Goal: Task Accomplishment & Management: Complete application form

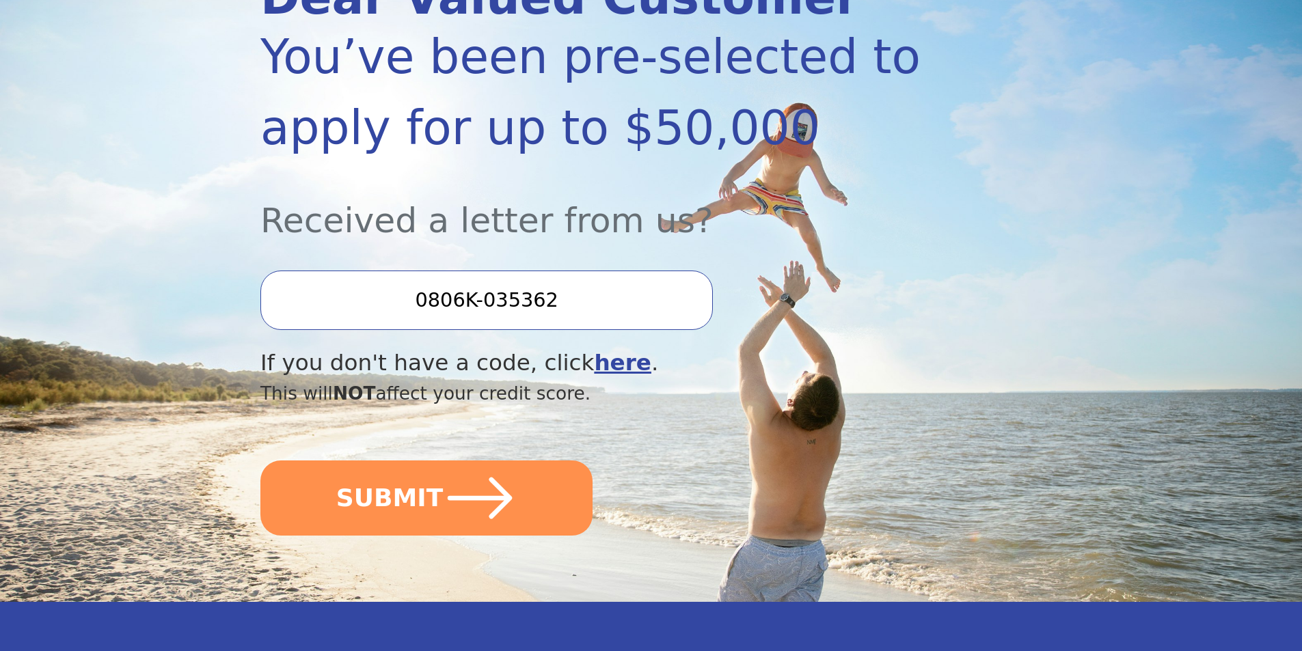
scroll to position [273, 0]
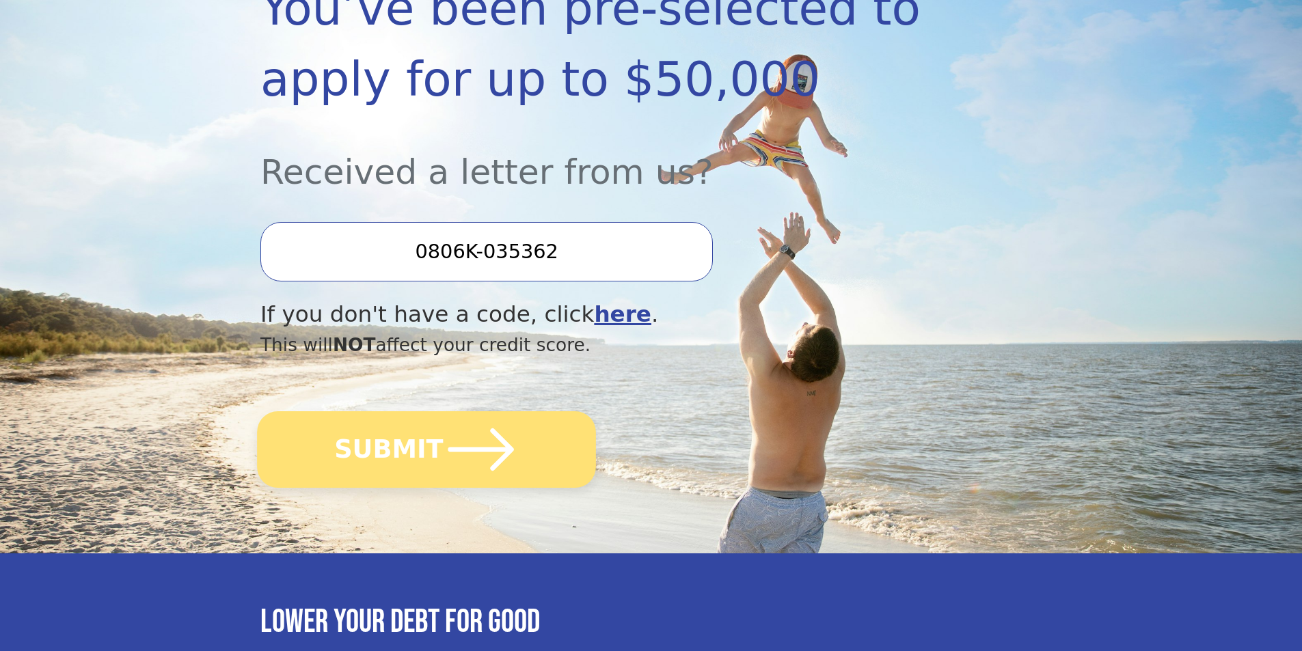
click at [500, 435] on icon "submit" at bounding box center [481, 449] width 75 height 75
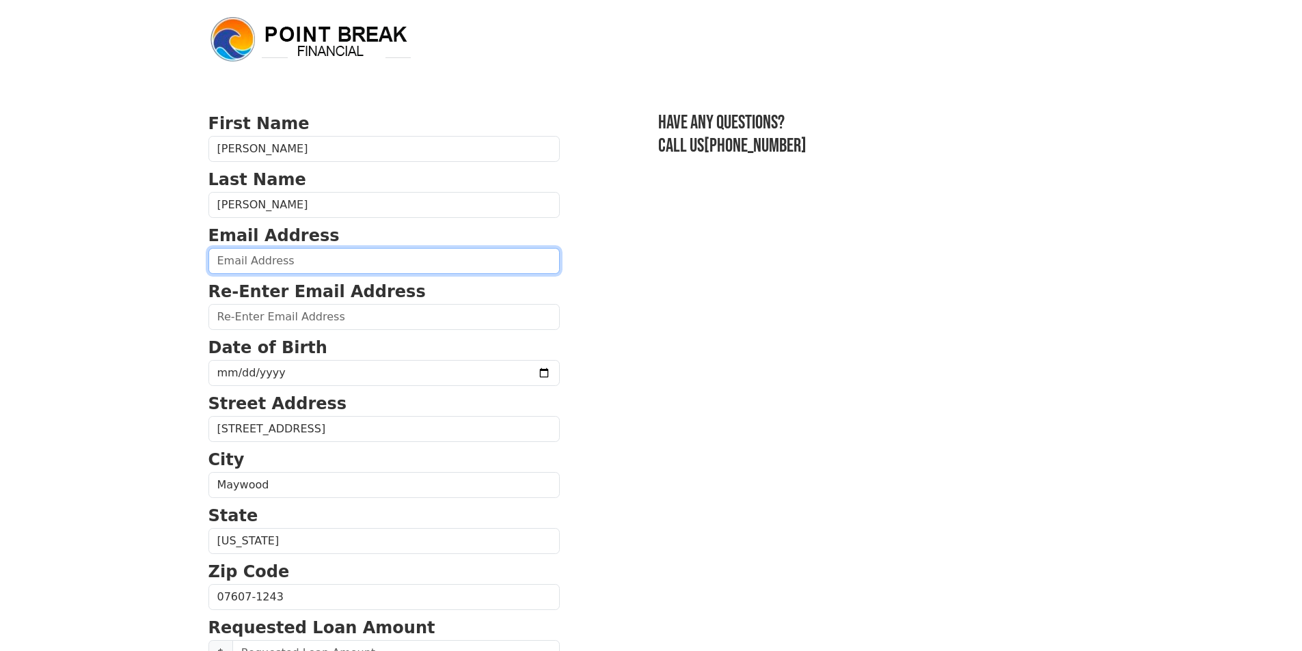
click at [289, 257] on input "email" at bounding box center [383, 261] width 351 height 26
drag, startPoint x: 139, startPoint y: 275, endPoint x: 146, endPoint y: 273, distance: 7.4
click at [139, 275] on body "First Name [PERSON_NAME] Last Name [PERSON_NAME] Email Address Re-Enter Email A…" at bounding box center [651, 325] width 1302 height 651
click at [258, 264] on input "email" at bounding box center [383, 261] width 351 height 26
type input "[EMAIL_ADDRESS][DOMAIN_NAME]"
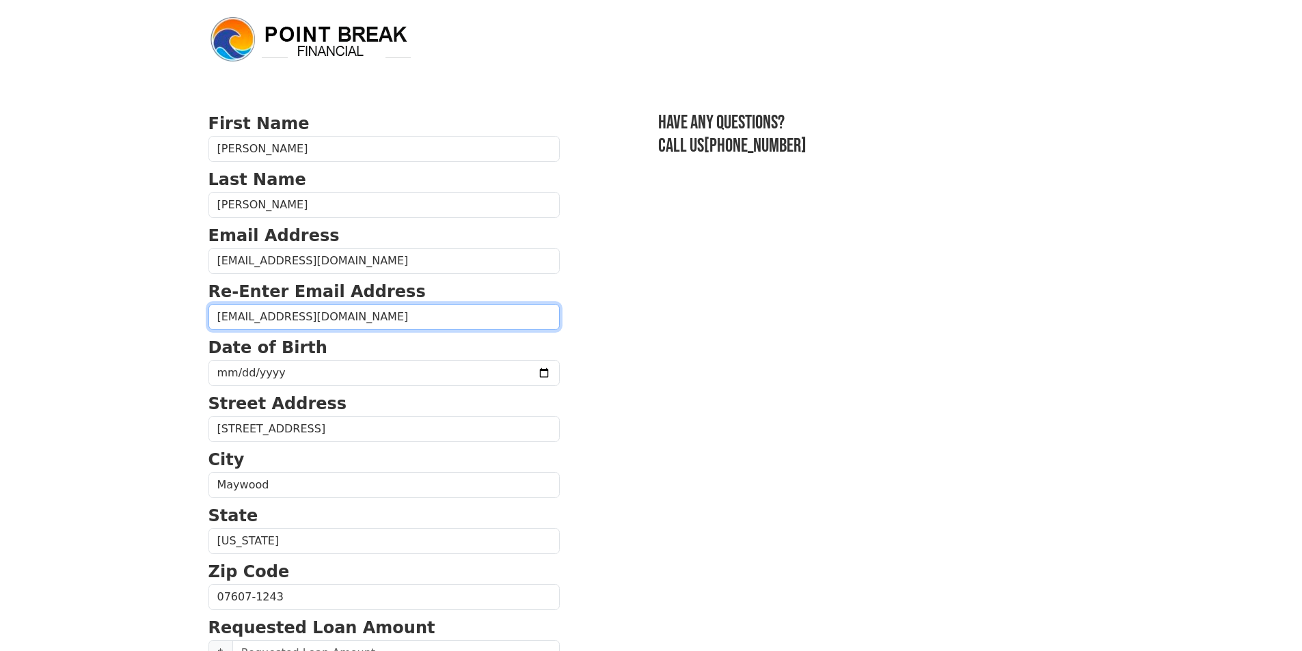
type input "[EMAIL_ADDRESS][DOMAIN_NAME]"
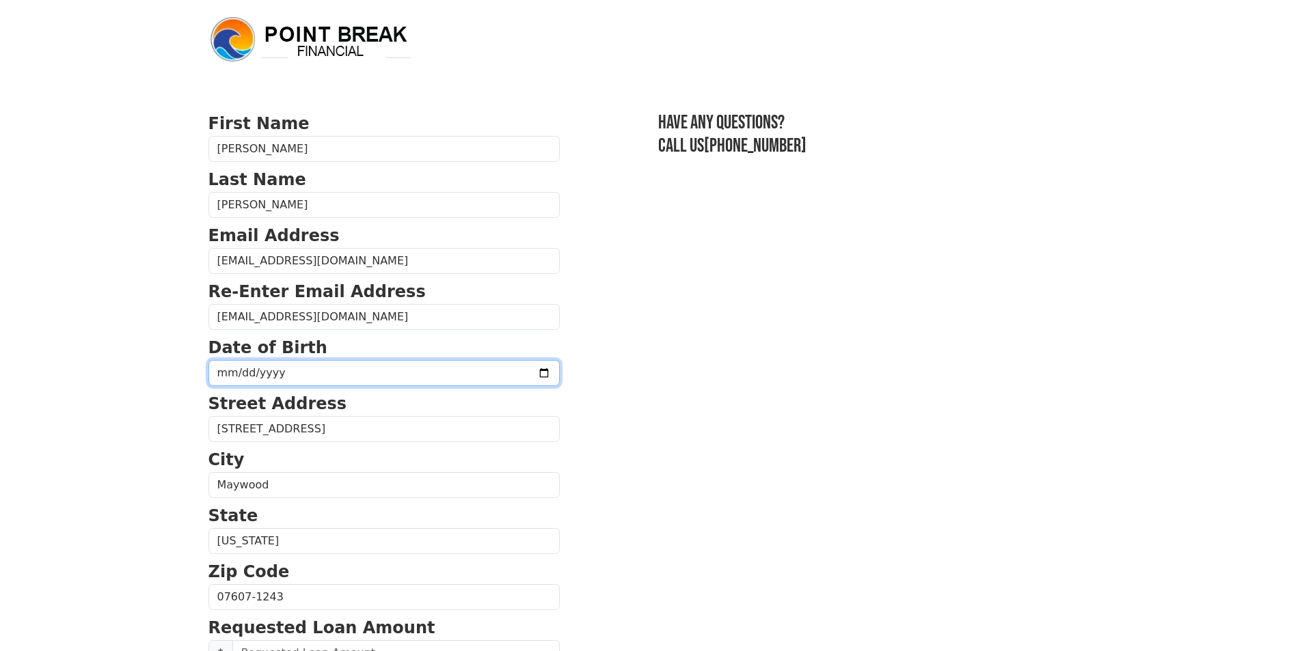
click at [265, 374] on input "date" at bounding box center [383, 373] width 351 height 26
click at [407, 379] on input "date" at bounding box center [383, 373] width 351 height 26
click at [228, 368] on input "date" at bounding box center [383, 373] width 351 height 26
type input "[DATE]"
click at [49, 431] on body "First Name [PERSON_NAME] Last Name [PERSON_NAME] Email Address [EMAIL_ADDRESS][…" at bounding box center [651, 325] width 1302 height 651
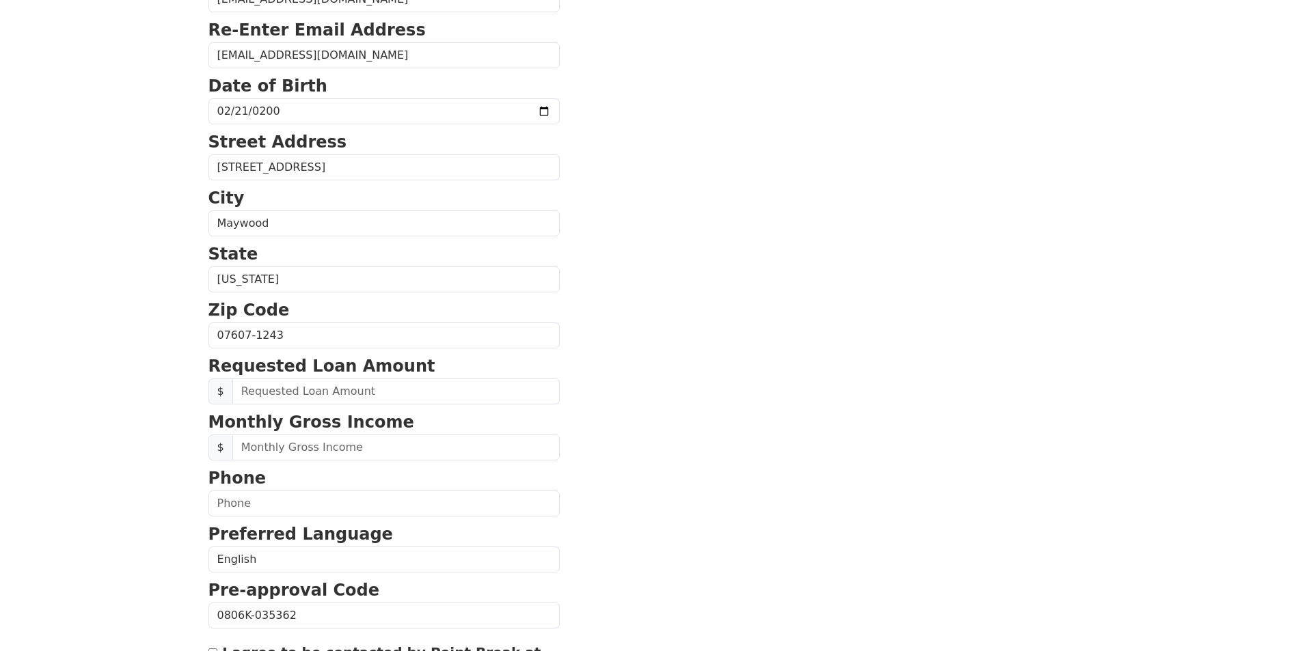
scroll to position [273, 0]
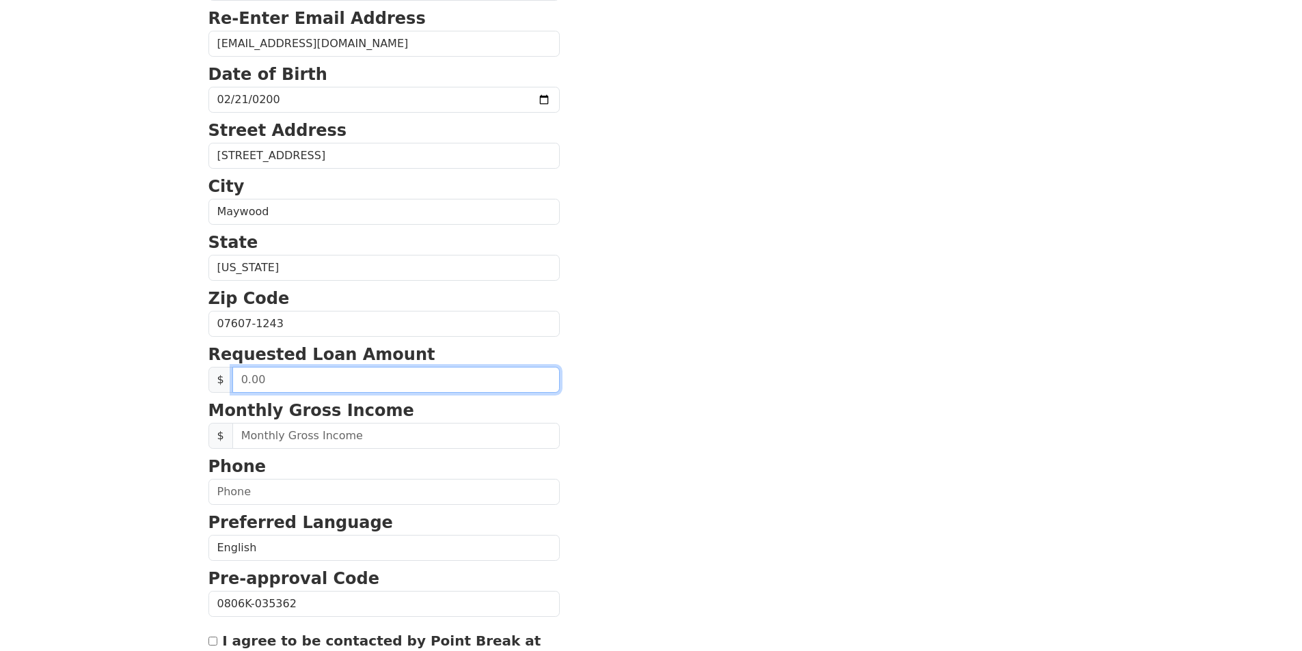
click at [266, 380] on input "text" at bounding box center [395, 380] width 327 height 26
type input "30,000.00"
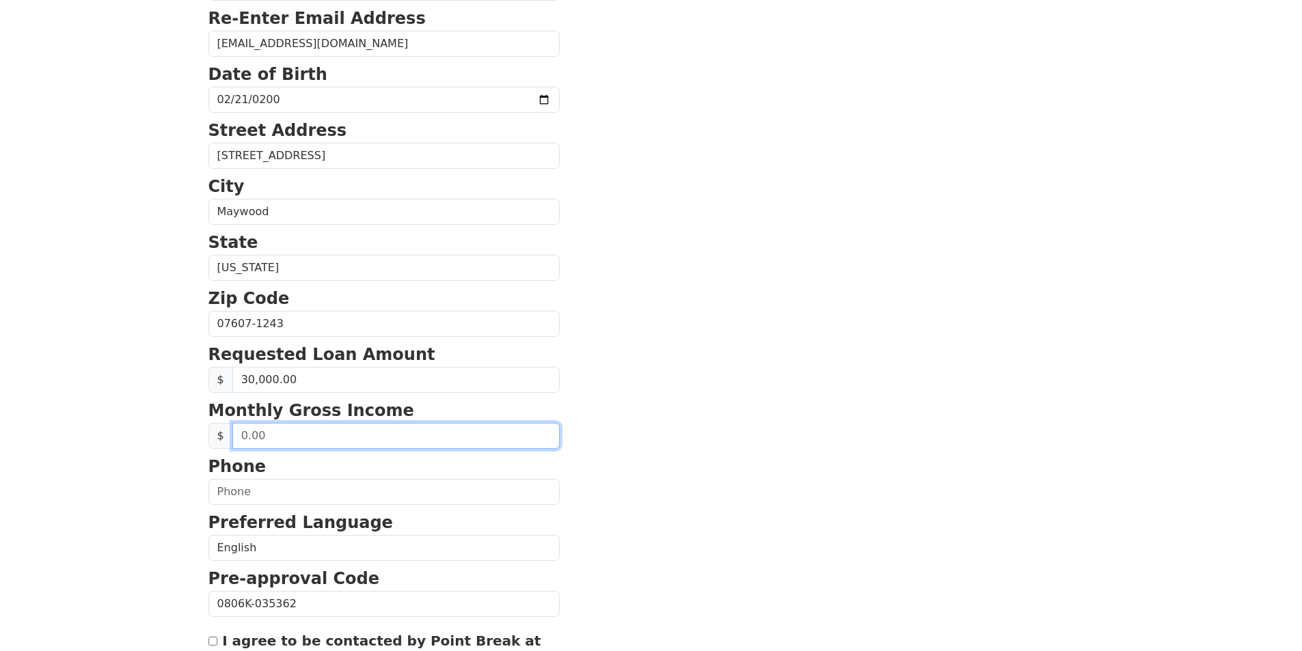
click at [312, 448] on input "text" at bounding box center [395, 436] width 327 height 26
type input "3,200.00"
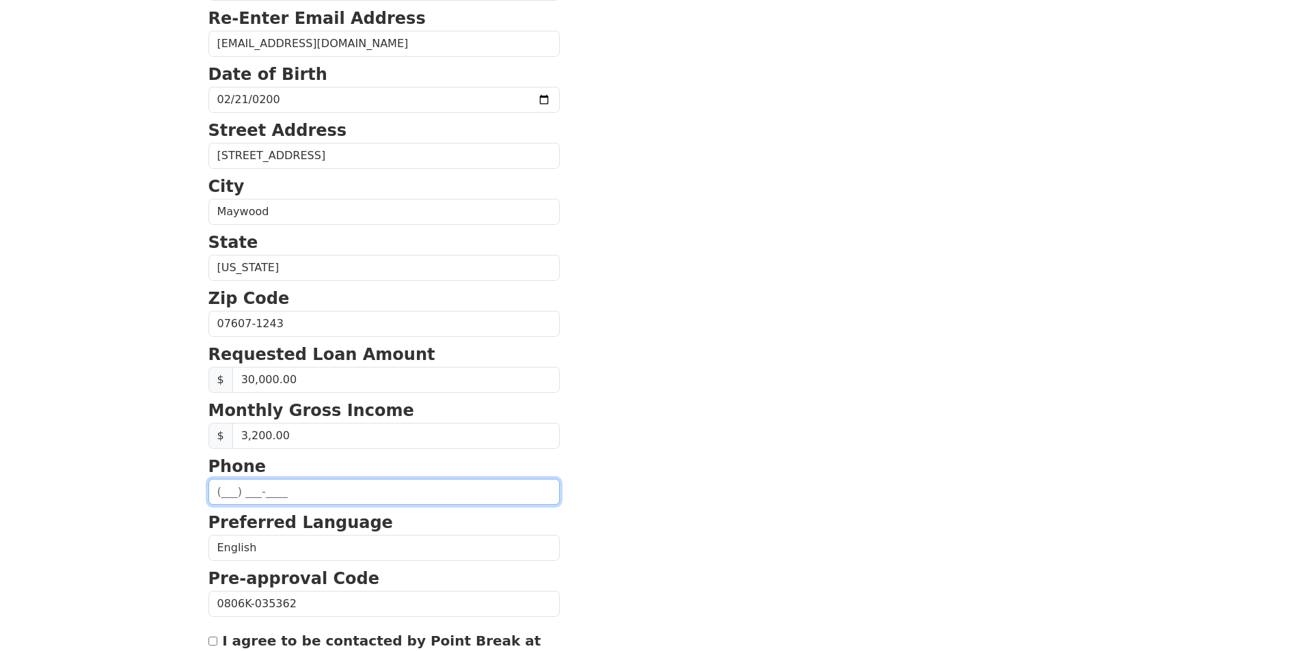
click at [312, 496] on input "text" at bounding box center [383, 492] width 351 height 26
type input "[PHONE_NUMBER]"
click at [136, 378] on html "First Name [PERSON_NAME] Last Name [PERSON_NAME] Email Address [EMAIL_ADDRESS][…" at bounding box center [651, 52] width 1302 height 651
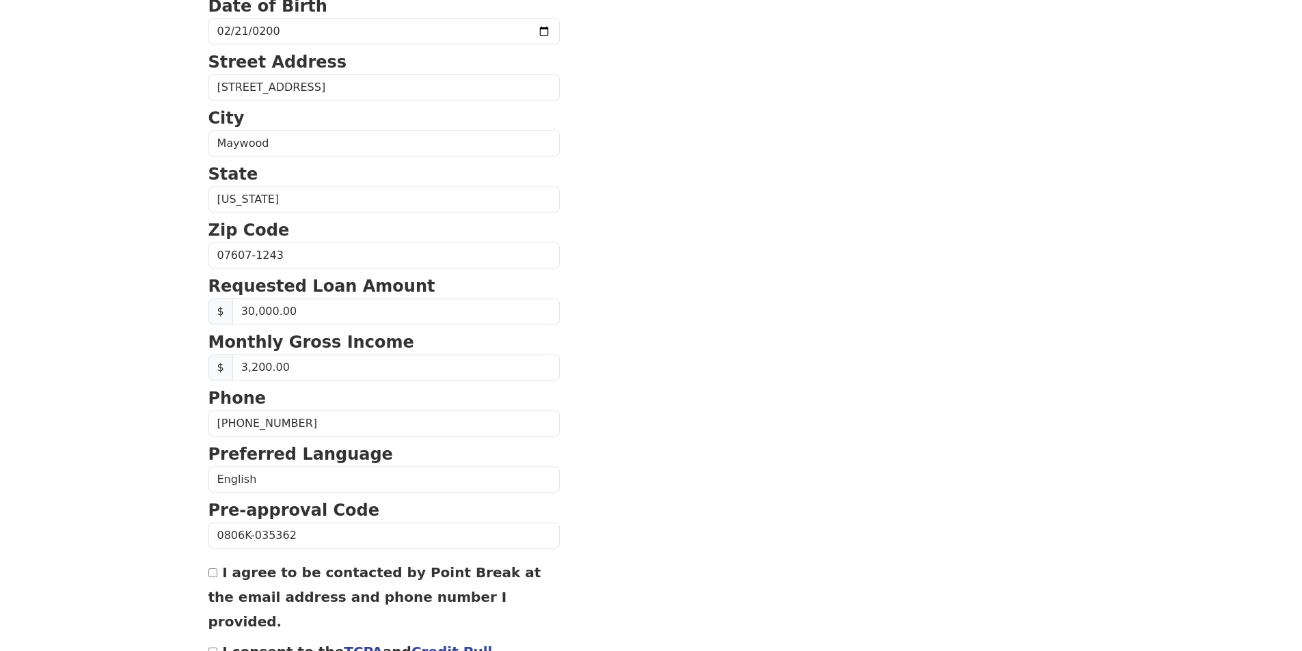
scroll to position [410, 0]
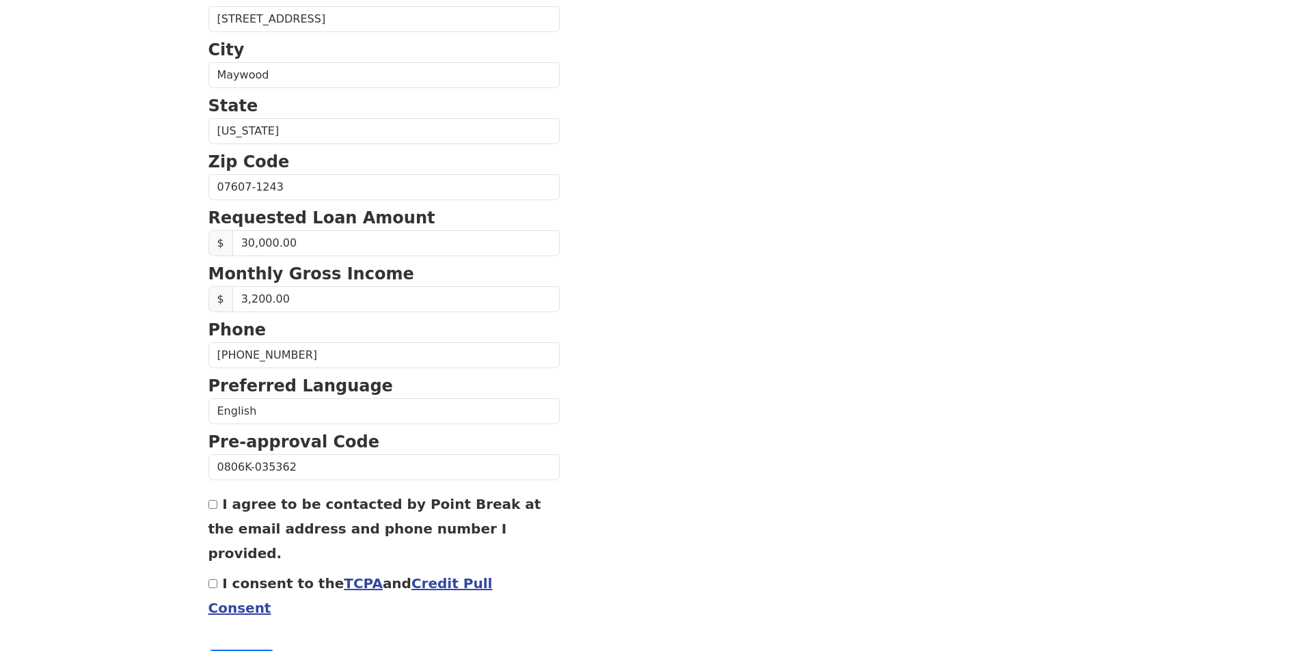
click at [212, 509] on input "I agree to be contacted by Point Break at the email address and phone number I …" at bounding box center [212, 504] width 9 height 9
checkbox input "true"
click at [211, 580] on input "I consent to the TCPA and Credit Pull Consent" at bounding box center [212, 584] width 9 height 9
checkbox input "true"
